Goal: Information Seeking & Learning: Learn about a topic

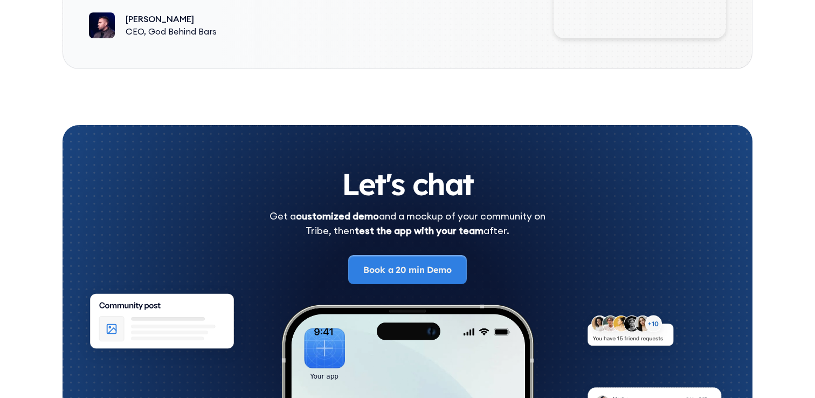
scroll to position [5936, 0]
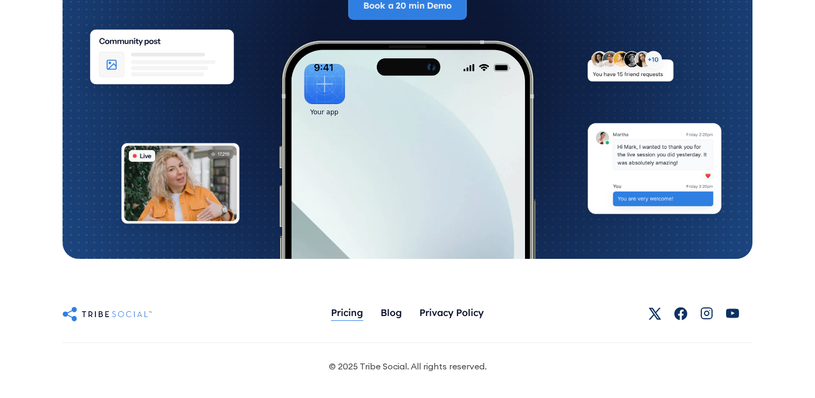
click at [356, 313] on div "Pricing" at bounding box center [347, 312] width 32 height 12
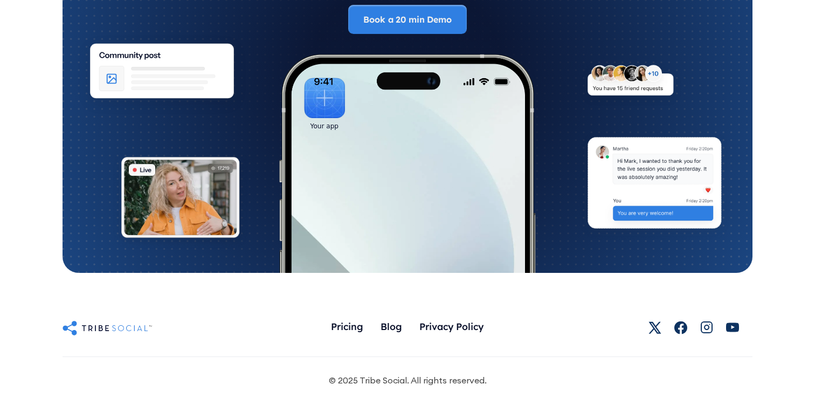
scroll to position [1788, 0]
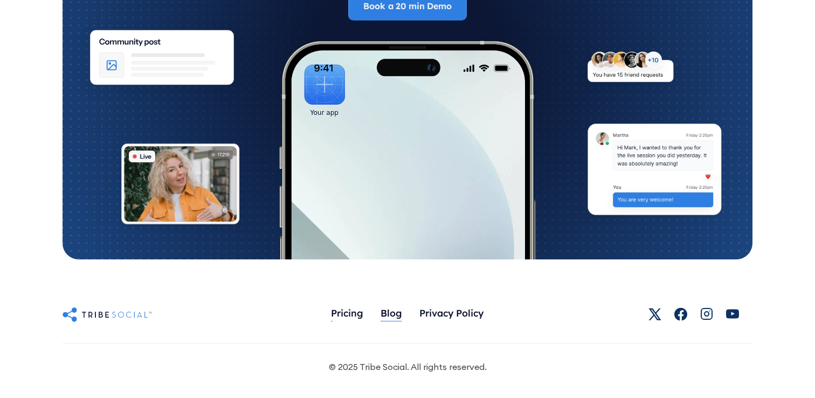
click at [396, 314] on div "Blog" at bounding box center [391, 313] width 22 height 12
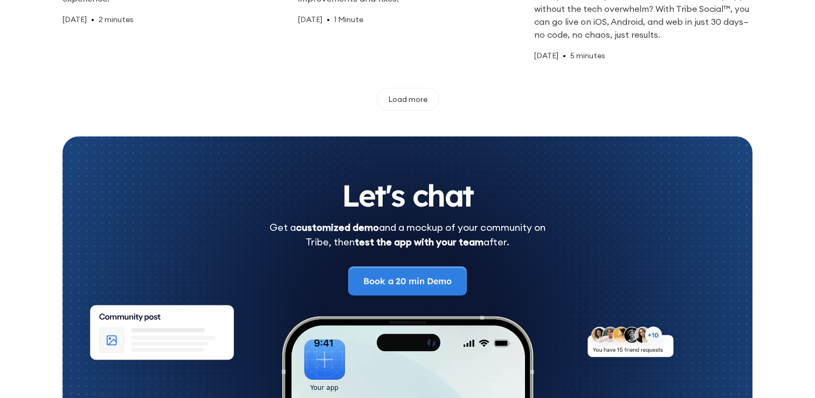
scroll to position [1179, 0]
